Goal: Information Seeking & Learning: Compare options

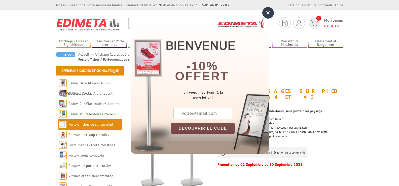
scroll to position [49, 0]
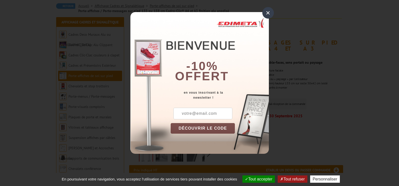
click at [269, 12] on div "×" at bounding box center [268, 13] width 12 height 12
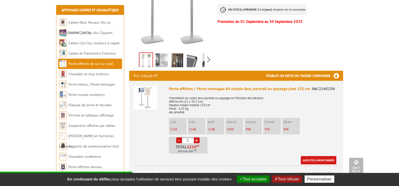
scroll to position [153, 0]
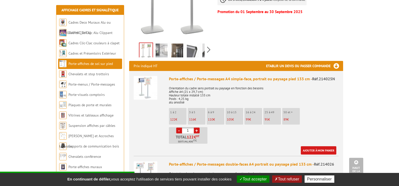
click at [203, 41] on div "Previous Next" at bounding box center [171, 50] width 85 height 18
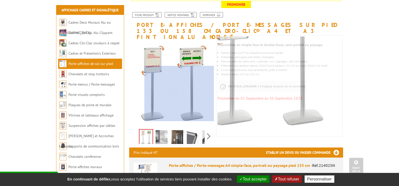
scroll to position [65, 0]
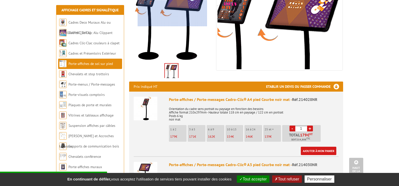
scroll to position [124, 0]
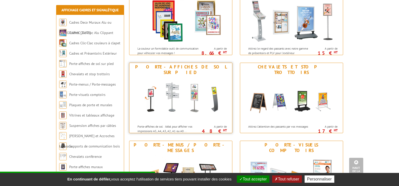
scroll to position [179, 0]
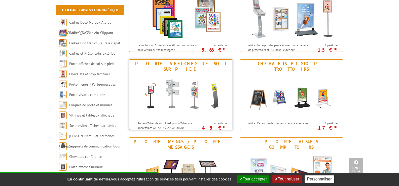
click at [178, 97] on img at bounding box center [180, 95] width 93 height 45
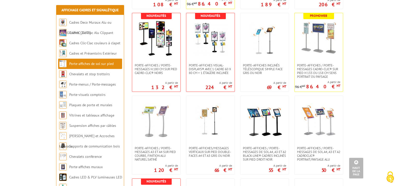
scroll to position [433, 0]
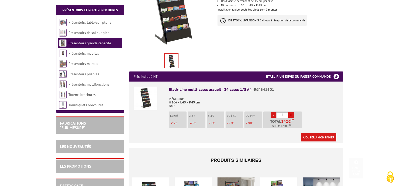
scroll to position [136, 0]
